Goal: Transaction & Acquisition: Obtain resource

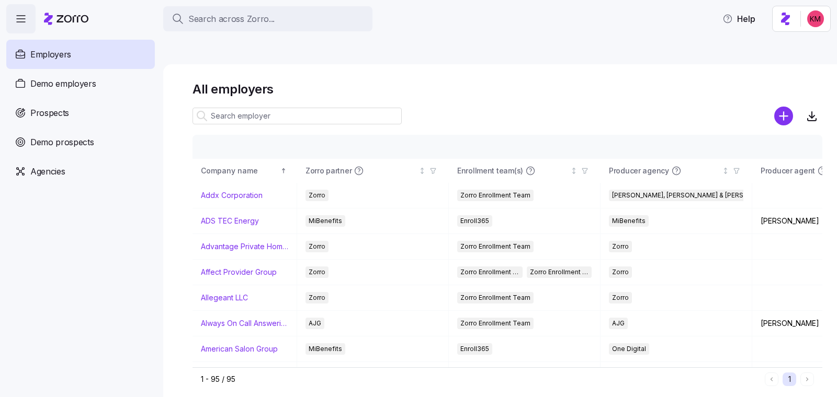
click at [95, 118] on div "Prospects" at bounding box center [80, 112] width 148 height 29
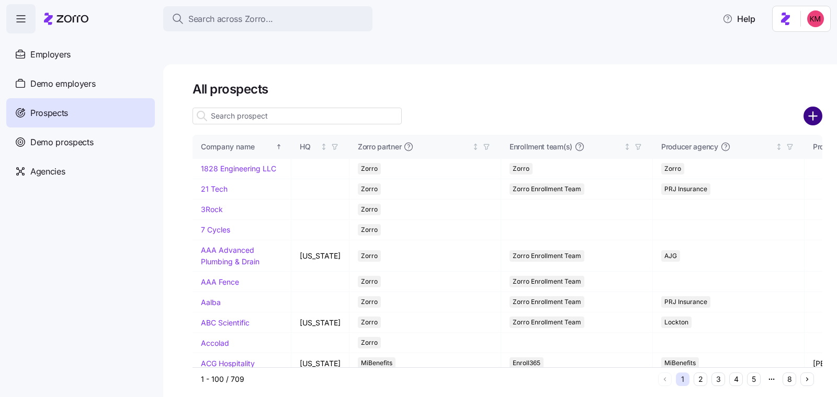
click at [813, 107] on circle "add icon" at bounding box center [812, 115] width 17 height 17
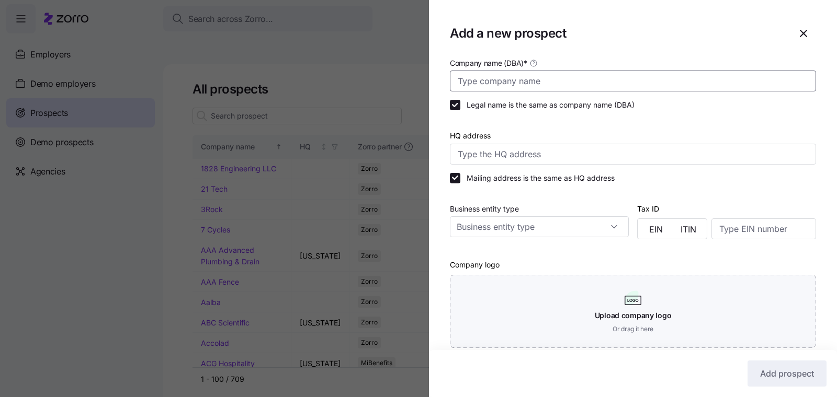
click at [536, 81] on input "Company name (DBA) *" at bounding box center [633, 81] width 366 height 21
paste input "Old Bridge Minerals"
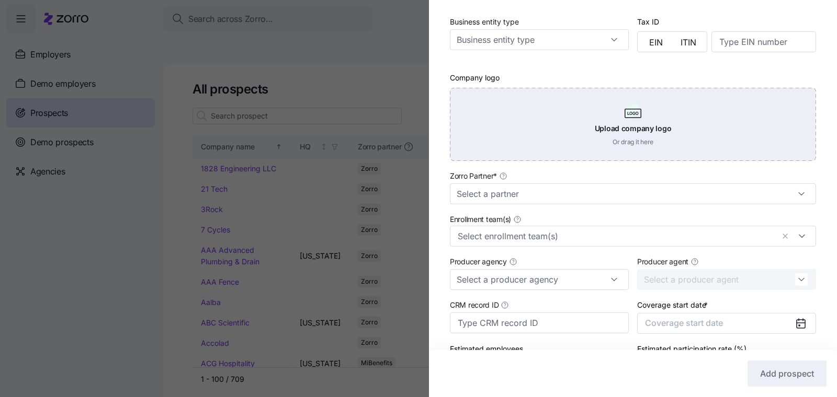
scroll to position [223, 0]
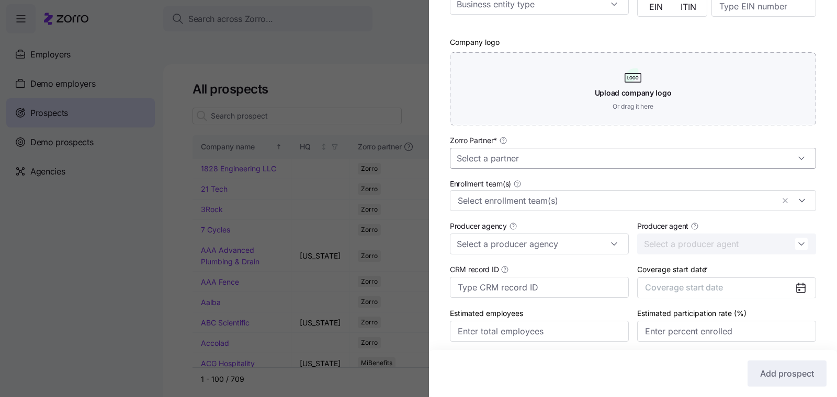
type input "Old Bridge Minerals"
click at [553, 167] on input "Zorro Partner *" at bounding box center [633, 158] width 366 height 21
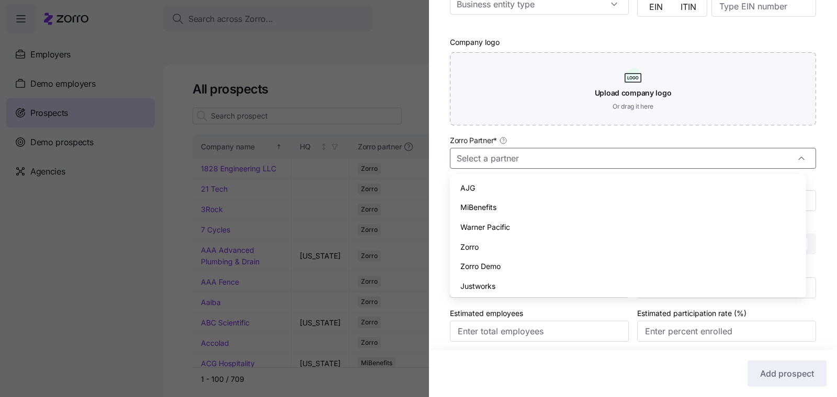
click at [521, 245] on div "Zorro" at bounding box center [628, 247] width 348 height 20
type input "Zorro"
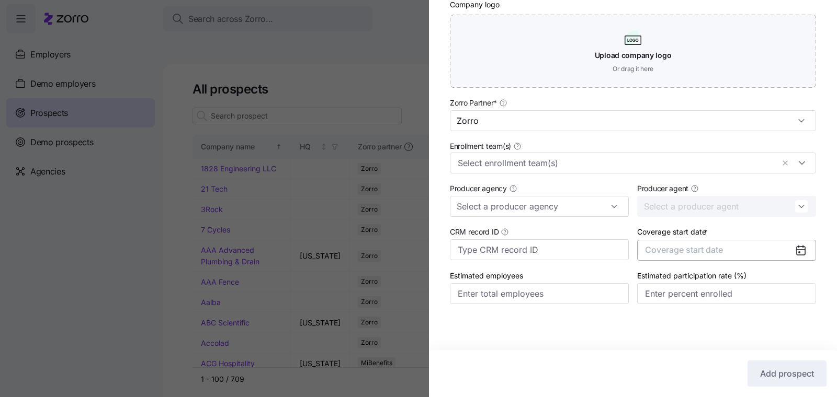
scroll to position [262, 0]
click at [688, 253] on span "Coverage start date" at bounding box center [684, 250] width 78 height 10
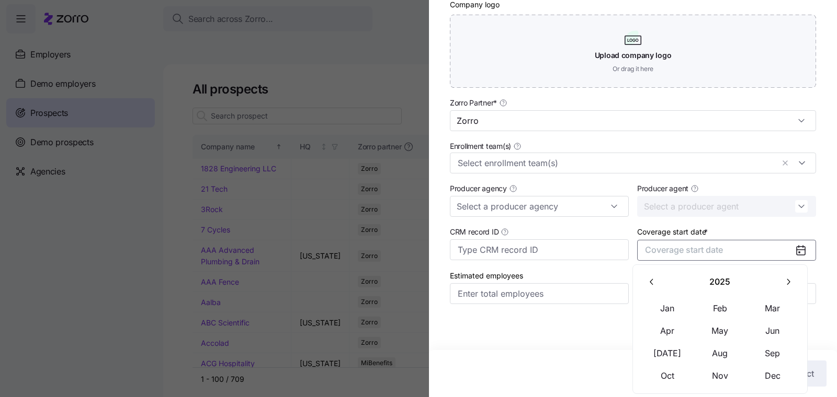
click at [783, 286] on icon "button" at bounding box center [788, 282] width 10 height 10
click at [670, 311] on button "Jan" at bounding box center [667, 308] width 52 height 22
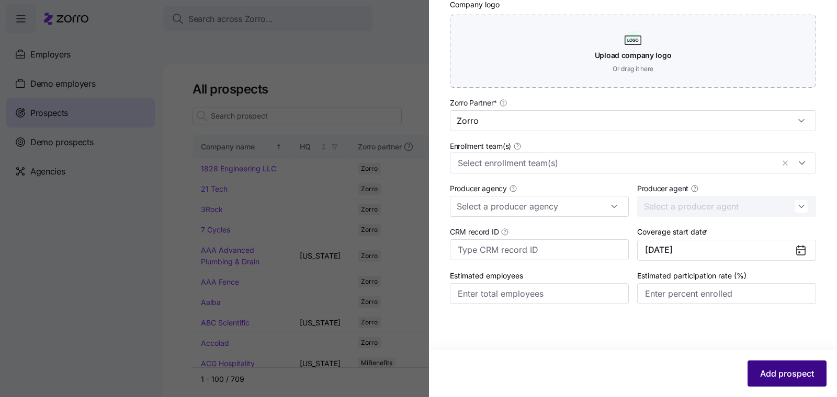
click at [787, 375] on span "Add prospect" at bounding box center [787, 374] width 54 height 13
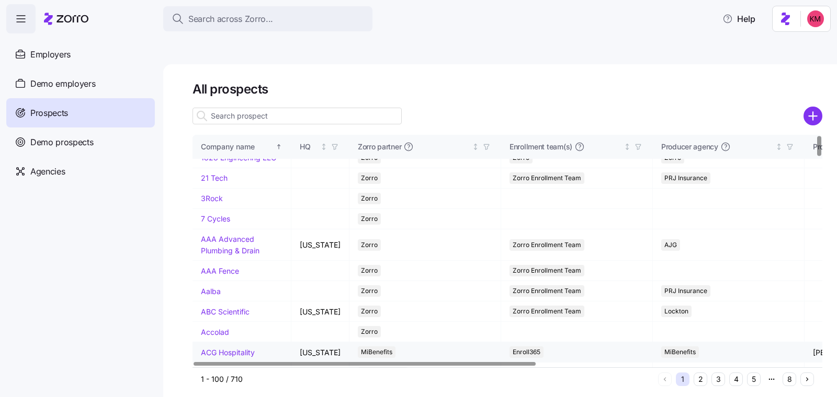
scroll to position [20, 0]
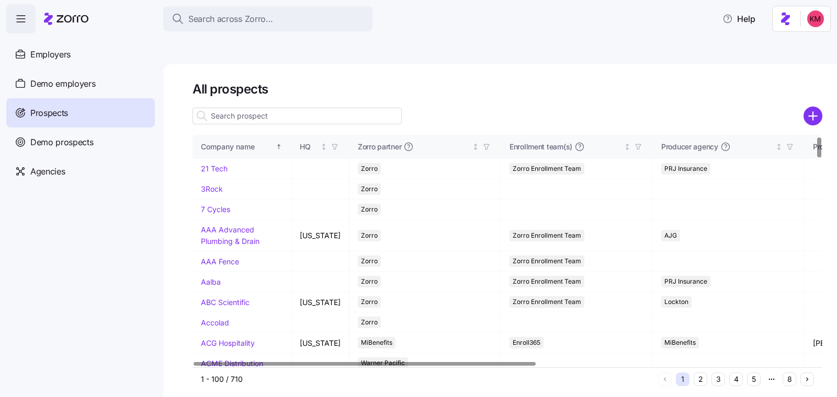
click at [744, 373] on div "1 2 3 4 5 8" at bounding box center [736, 380] width 156 height 14
click at [736, 373] on button "4" at bounding box center [736, 380] width 14 height 14
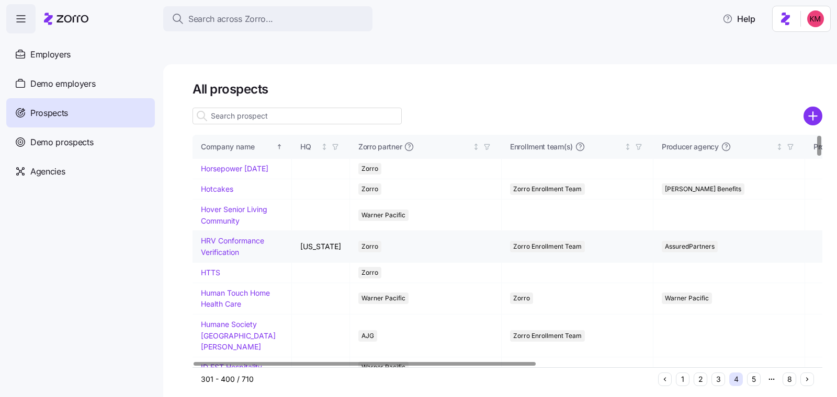
scroll to position [0, 0]
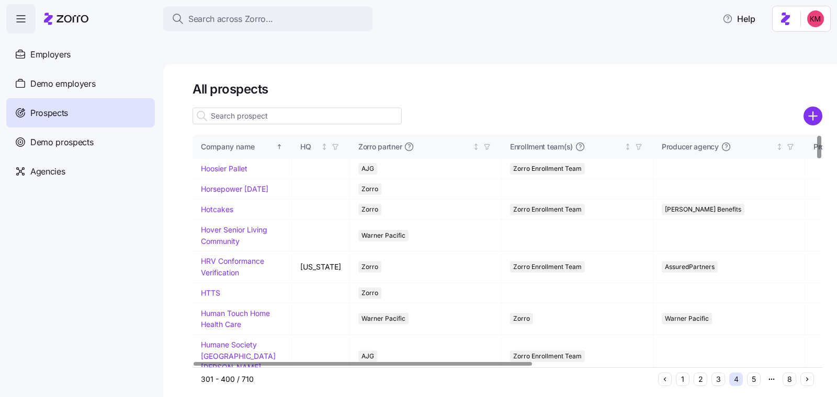
click at [752, 373] on button "5" at bounding box center [754, 380] width 14 height 14
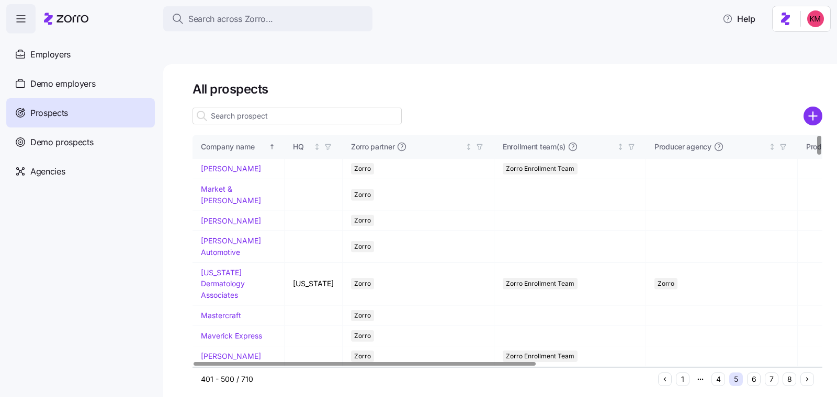
click at [759, 373] on button "6" at bounding box center [754, 380] width 14 height 14
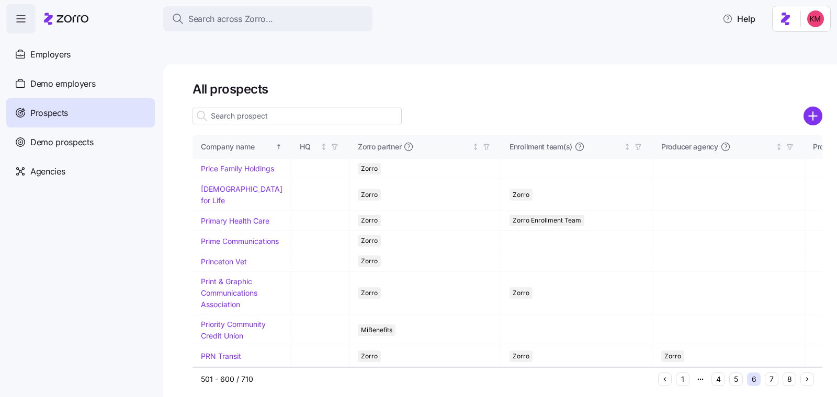
click at [740, 373] on button "5" at bounding box center [736, 380] width 14 height 14
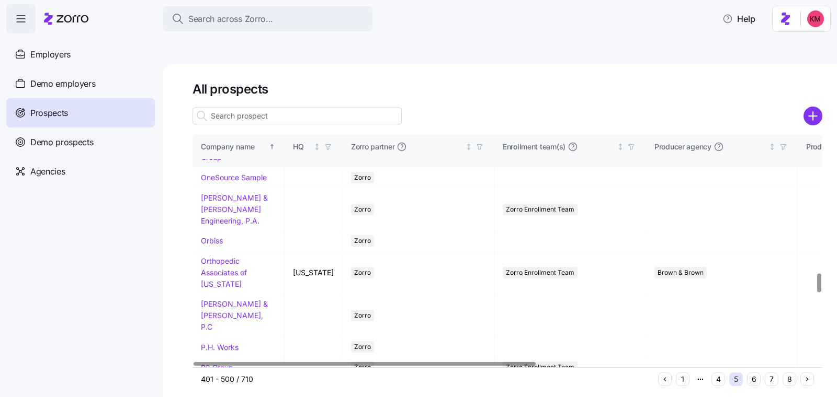
scroll to position [1679, 0]
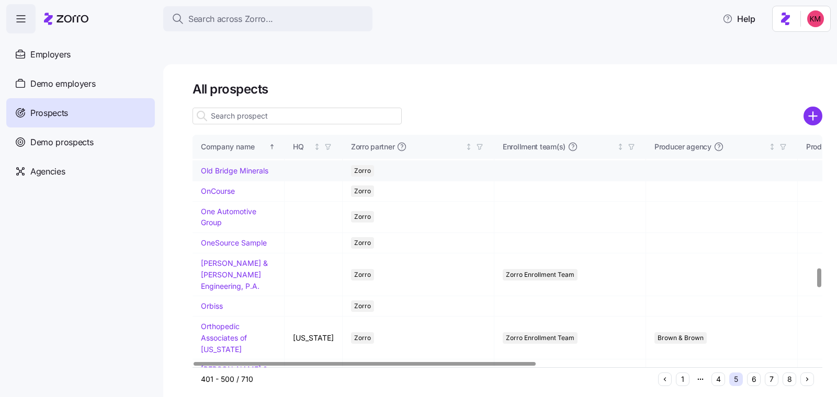
click at [217, 175] on link "Old Bridge Minerals" at bounding box center [234, 170] width 67 height 9
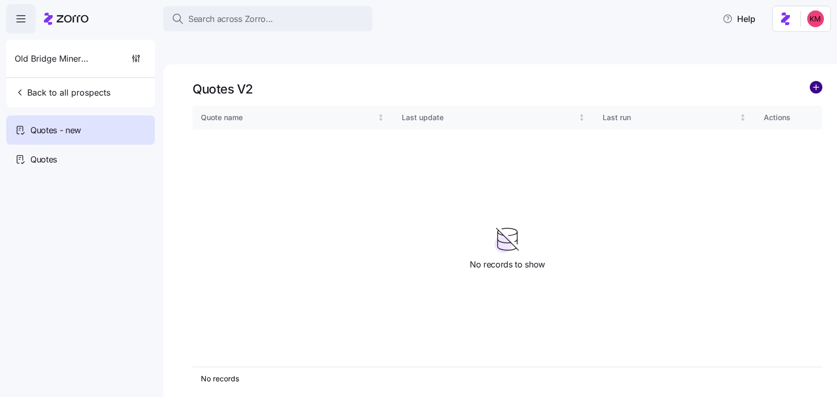
click at [810, 82] on circle "add icon" at bounding box center [816, 88] width 12 height 12
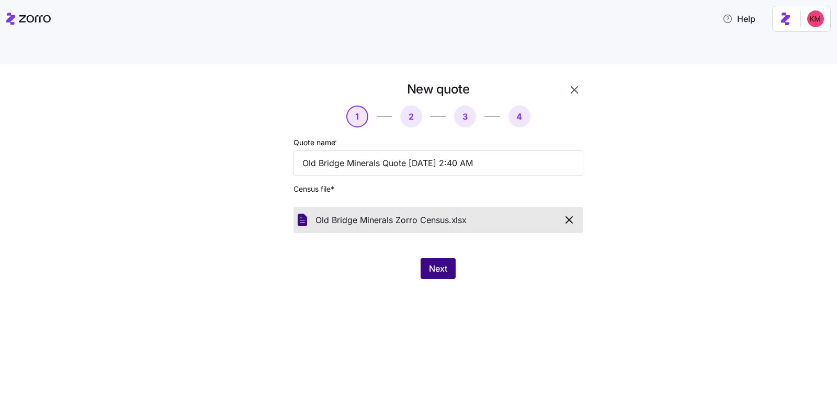
click at [441, 262] on span "Next" at bounding box center [438, 268] width 18 height 13
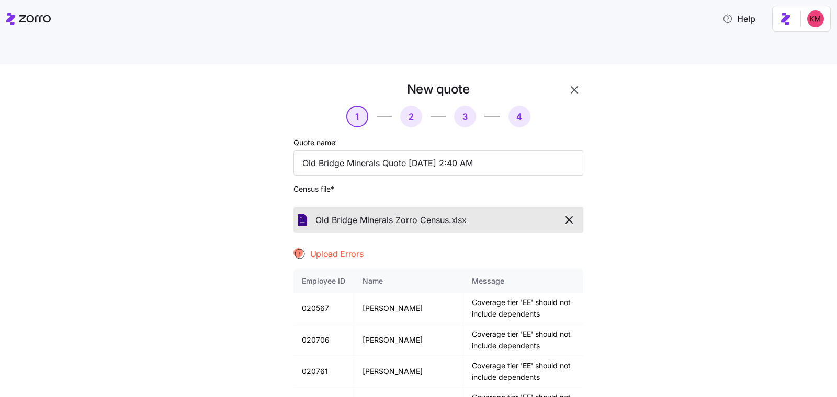
click at [567, 214] on icon "button" at bounding box center [569, 220] width 13 height 13
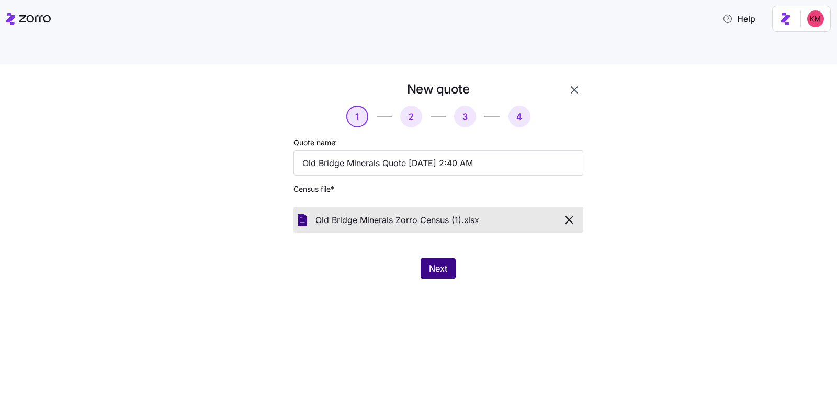
click at [434, 262] on span "Next" at bounding box center [438, 268] width 18 height 13
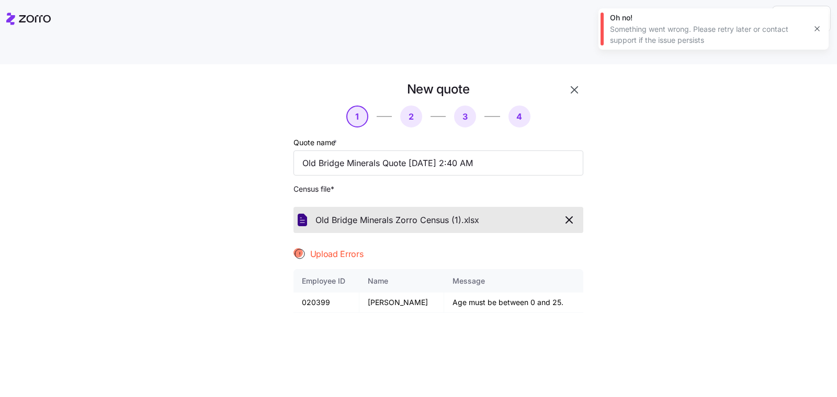
click at [569, 214] on icon "button" at bounding box center [569, 220] width 13 height 13
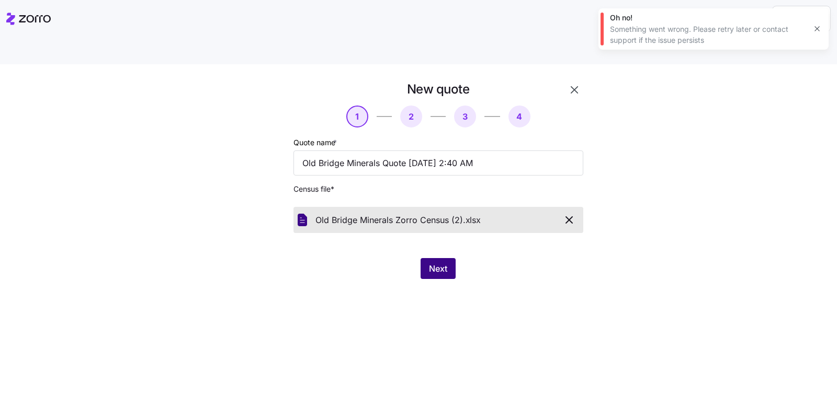
click at [449, 258] on button "Next" at bounding box center [437, 268] width 35 height 21
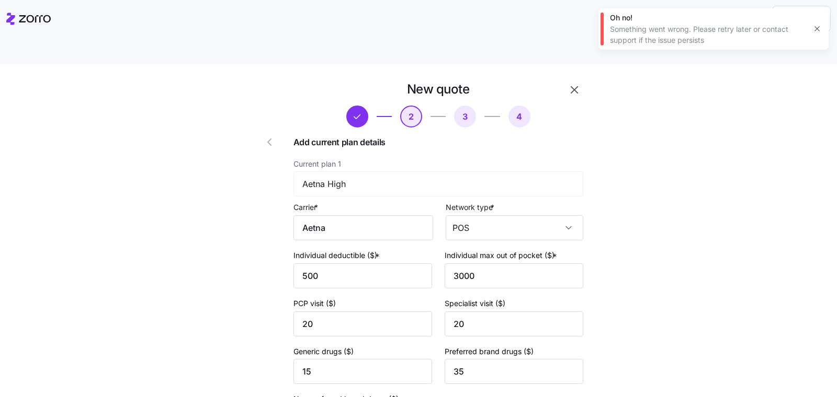
scroll to position [419, 0]
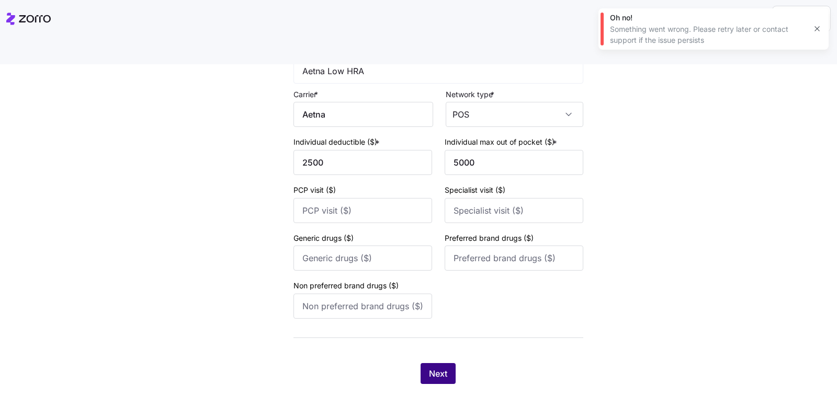
click at [429, 368] on span "Next" at bounding box center [438, 374] width 18 height 13
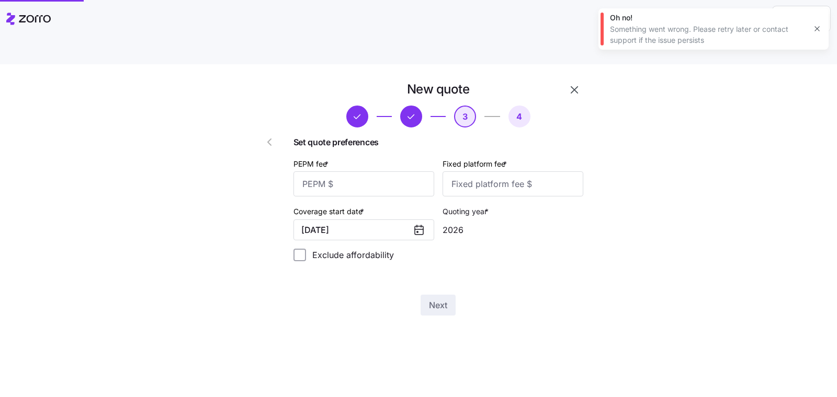
scroll to position [0, 0]
click at [401, 171] on input "PEPM fee *" at bounding box center [363, 183] width 141 height 25
click at [375, 171] on input "PEPM fee *" at bounding box center [363, 183] width 141 height 25
type input "50"
type input "100"
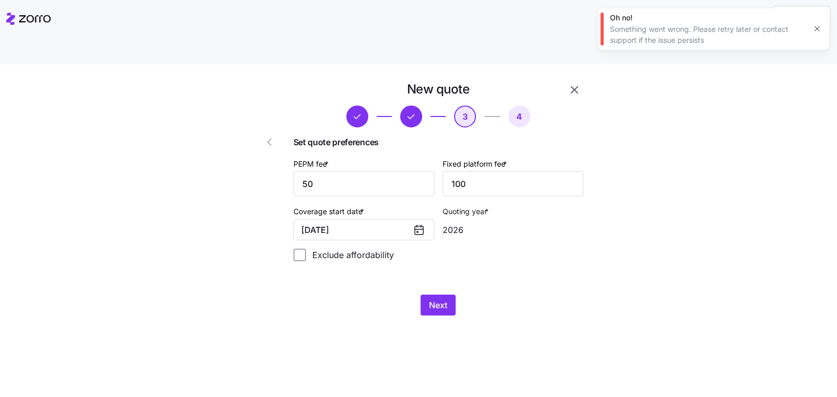
click at [438, 296] on div "New quote 3 4 Set quote preferences PEPM fee * 50 Fixed platform fee * 100 Cove…" at bounding box center [426, 204] width 366 height 247
click at [440, 299] on span "Next" at bounding box center [438, 305] width 18 height 13
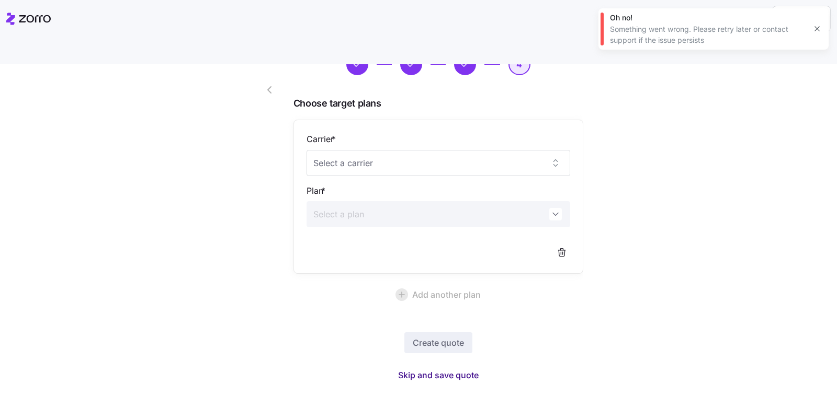
click at [429, 369] on span "Skip and save quote" at bounding box center [438, 375] width 81 height 13
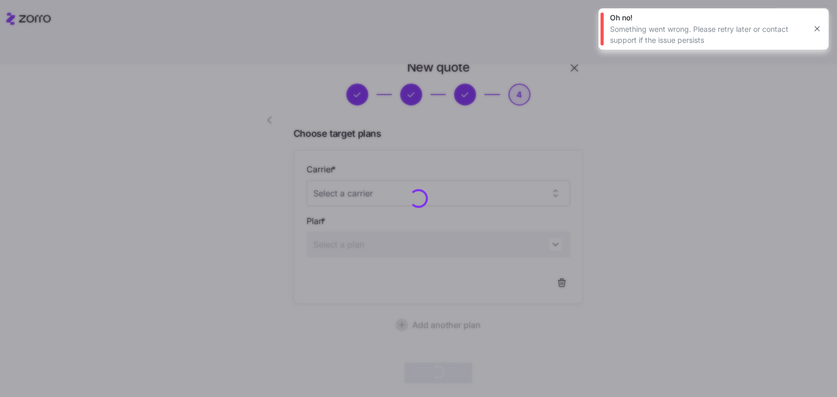
scroll to position [21, 0]
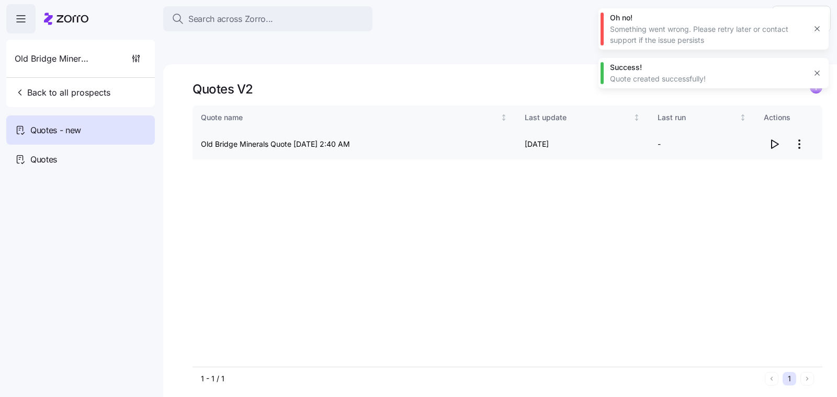
click at [769, 138] on icon "button" at bounding box center [773, 144] width 13 height 13
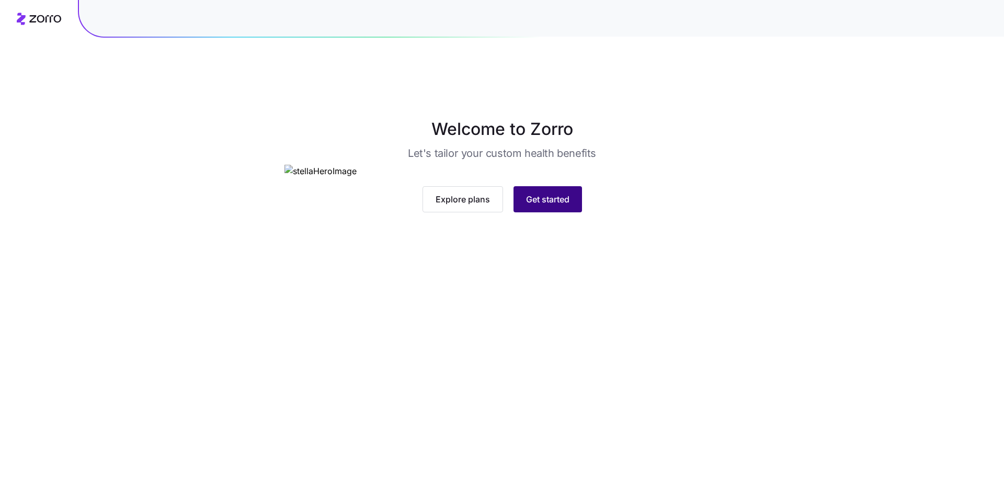
click at [564, 205] on span "Get started" at bounding box center [547, 199] width 43 height 13
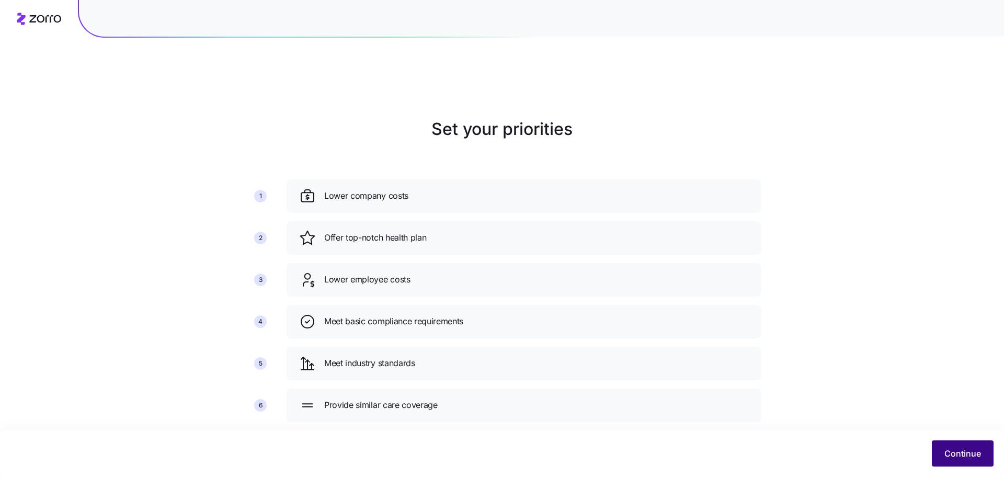
click at [962, 448] on span "Continue" at bounding box center [962, 453] width 37 height 13
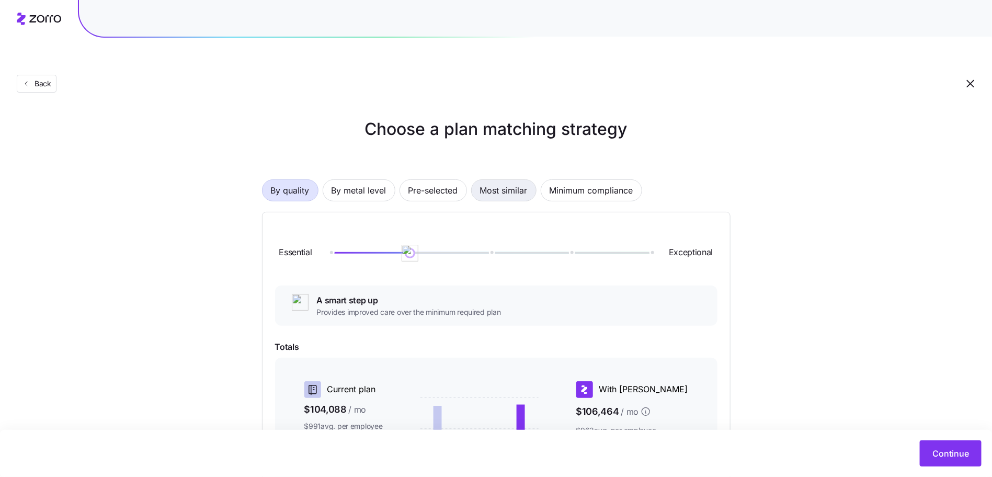
click at [483, 180] on span "Most similar" at bounding box center [504, 190] width 48 height 21
